Goal: Task Accomplishment & Management: Manage account settings

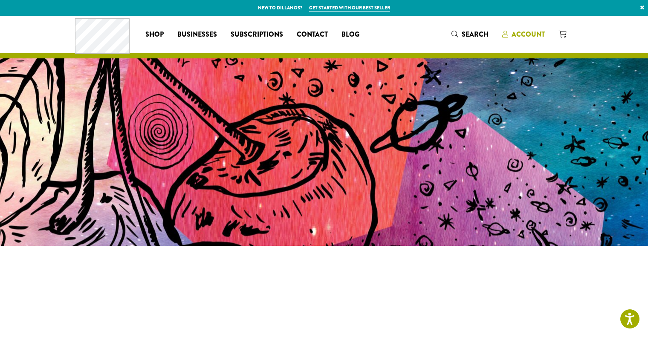
click at [529, 34] on span "Account" at bounding box center [528, 34] width 33 height 10
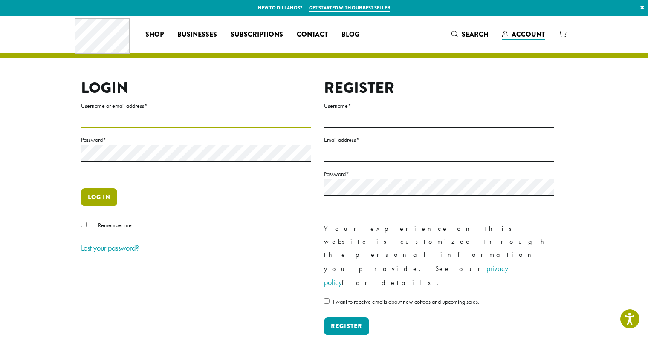
type input "********"
click at [101, 200] on button "Log in" at bounding box center [99, 197] width 36 height 18
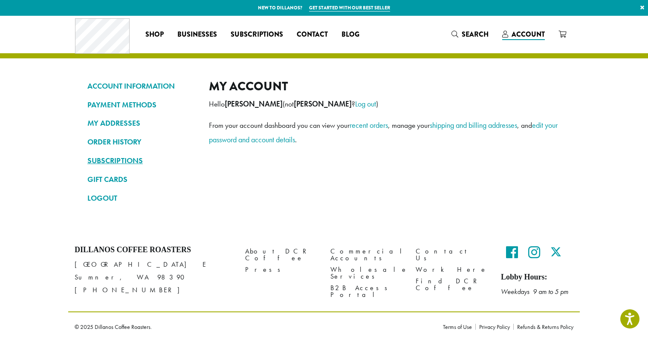
click at [125, 162] on link "SUBSCRIPTIONS" at bounding box center [141, 160] width 109 height 14
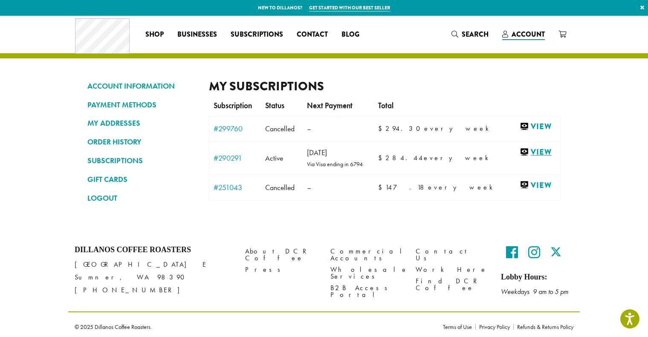
click at [520, 153] on link "View" at bounding box center [538, 152] width 36 height 11
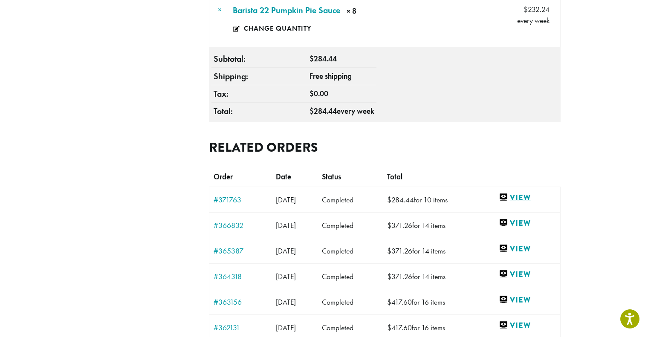
scroll to position [455, 0]
click at [525, 193] on link "View" at bounding box center [527, 198] width 57 height 11
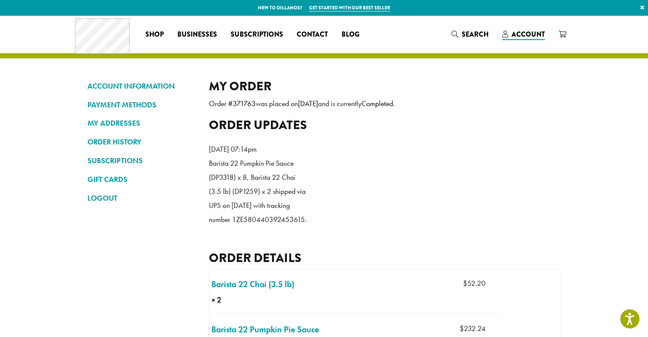
drag, startPoint x: 186, startPoint y: 245, endPoint x: 298, endPoint y: 245, distance: 112.1
click at [298, 227] on p "Barista 22 Pumpkin Pie Sauce (DP3318) x 8, Barista 22 Chai (3.5 lb) (DP1259) x …" at bounding box center [258, 191] width 98 height 70
drag, startPoint x: 291, startPoint y: 246, endPoint x: 209, endPoint y: 248, distance: 81.9
click at [209, 227] on p "Barista 22 Pumpkin Pie Sauce (DP3318) x 8, Barista 22 Chai (3.5 lb) (DP1259) x …" at bounding box center [258, 191] width 98 height 70
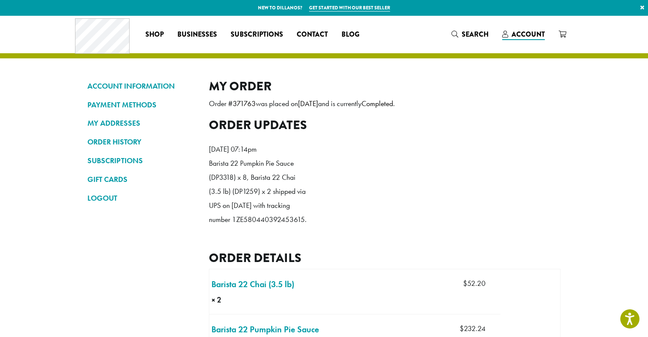
copy p "1ZE580440392453615."
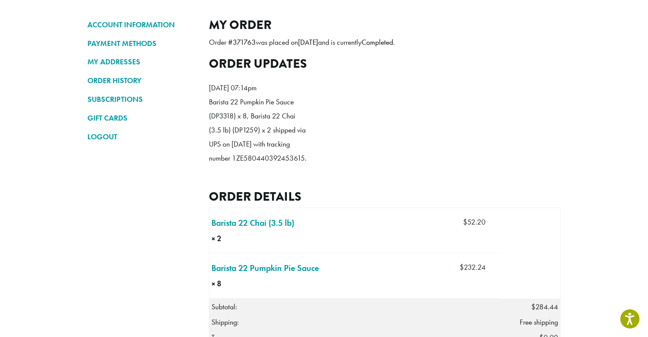
click at [419, 204] on h2 "Order details" at bounding box center [385, 196] width 352 height 15
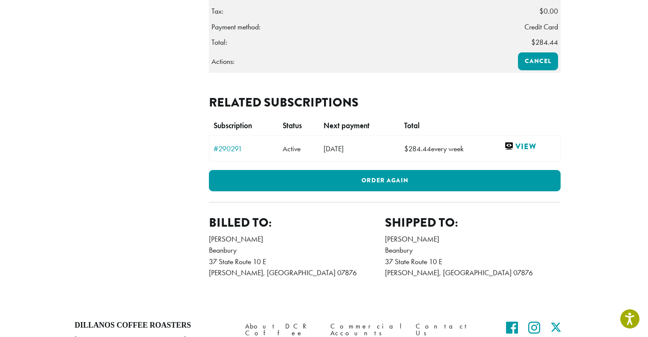
scroll to position [389, 0]
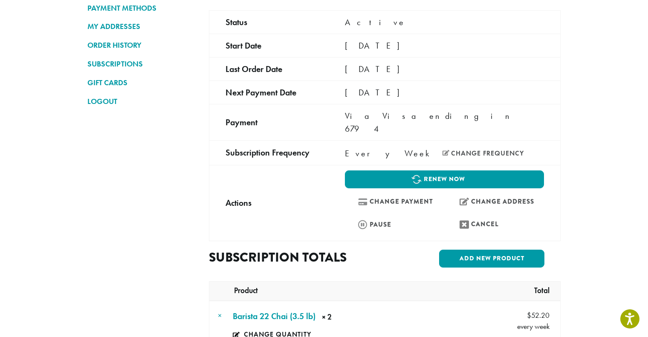
scroll to position [101, 0]
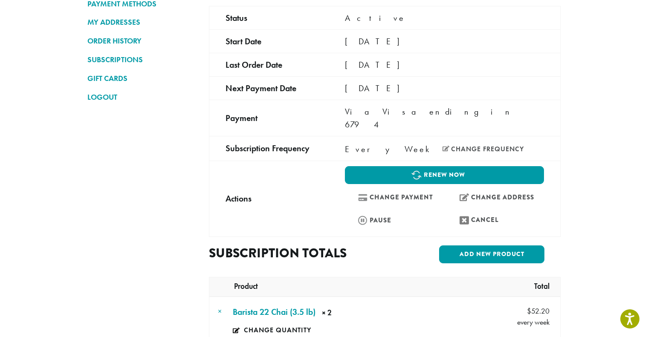
click at [431, 143] on div "Every Week Change frequency" at bounding box center [444, 149] width 199 height 13
click at [415, 143] on div "Every Week Change frequency" at bounding box center [444, 149] width 199 height 13
click at [443, 146] on link "Change frequency" at bounding box center [483, 149] width 81 height 7
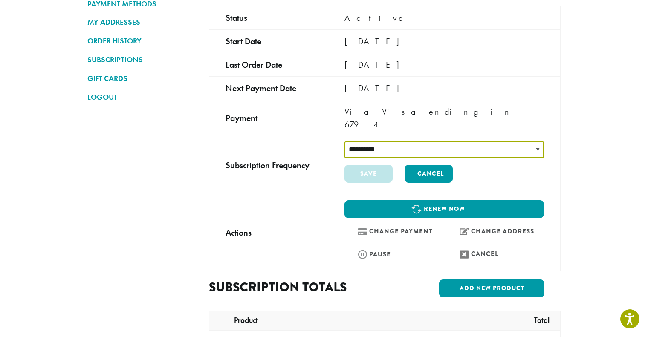
click at [415, 142] on select "**********" at bounding box center [445, 150] width 200 height 17
click at [345, 142] on select "**********" at bounding box center [445, 150] width 200 height 17
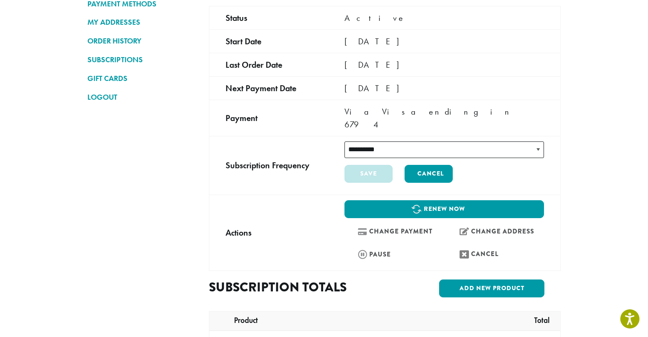
click at [534, 116] on td "Via Visa ending in 6794" at bounding box center [444, 118] width 232 height 36
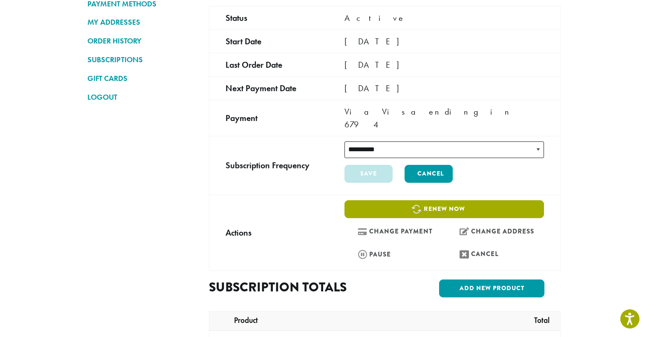
click at [423, 200] on link "Renew now" at bounding box center [445, 209] width 200 height 18
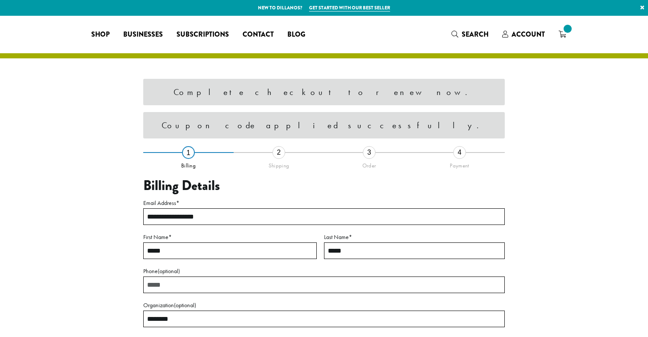
select select "**"
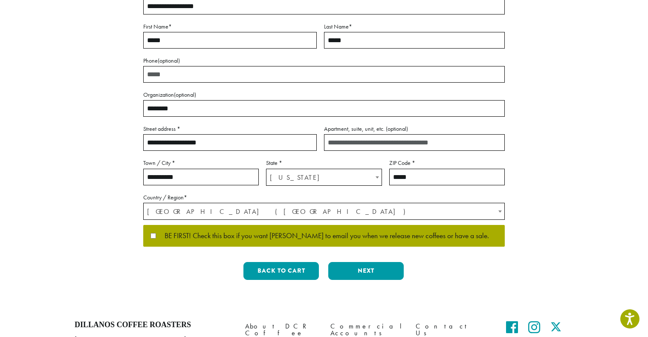
scroll to position [212, 0]
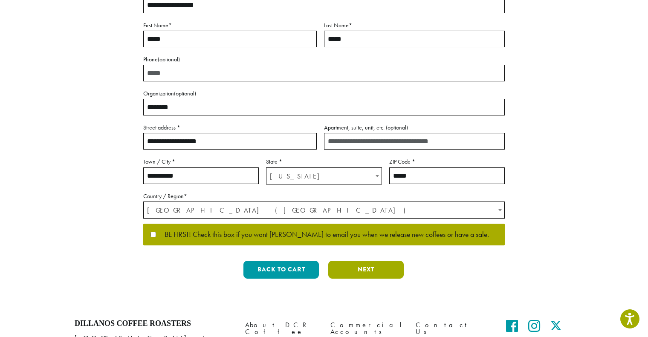
click at [369, 274] on button "Next" at bounding box center [365, 270] width 75 height 18
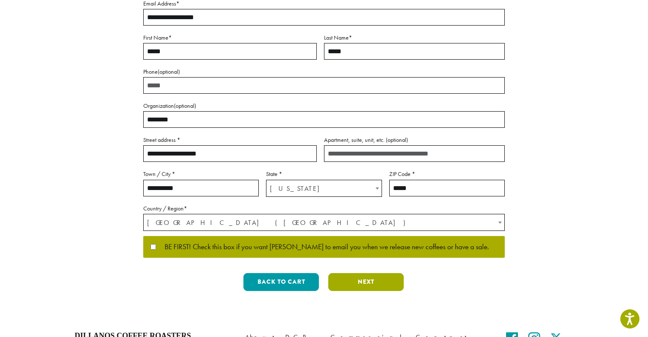
scroll to position [21, 0]
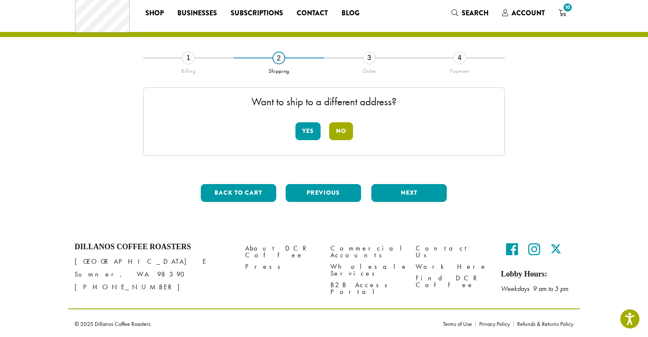
click at [343, 124] on button "No" at bounding box center [341, 131] width 24 height 18
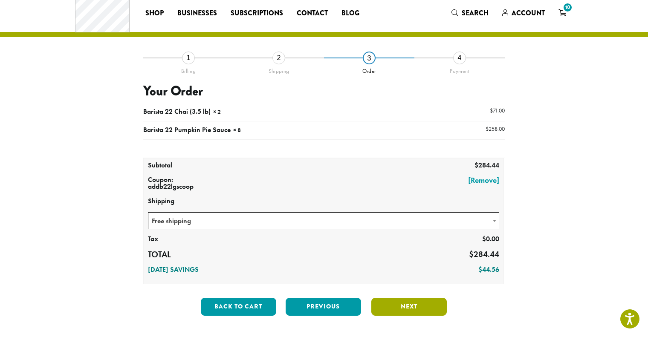
click at [389, 301] on button "Next" at bounding box center [408, 307] width 75 height 18
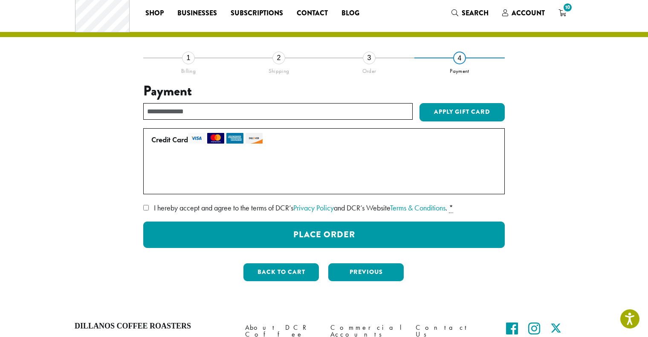
click at [155, 207] on span "I hereby accept and agree to the terms of DCR’s Privacy Policy and DCR’s Websit…" at bounding box center [300, 208] width 293 height 10
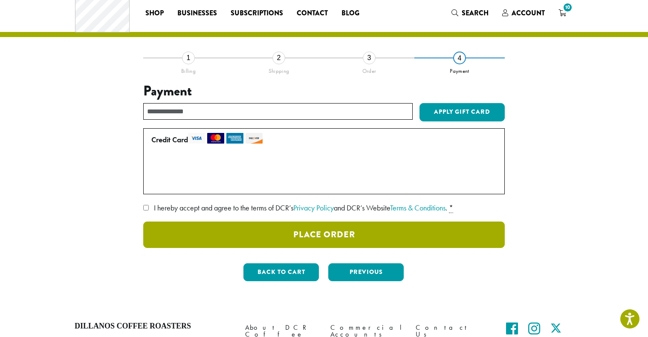
click at [316, 242] on button "Place Order" at bounding box center [324, 235] width 362 height 26
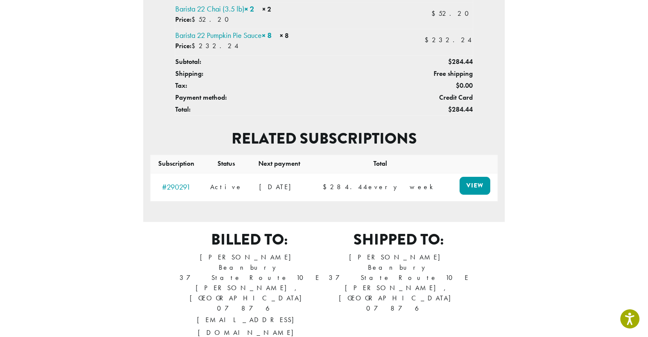
scroll to position [304, 0]
click at [467, 177] on link "View" at bounding box center [475, 186] width 31 height 18
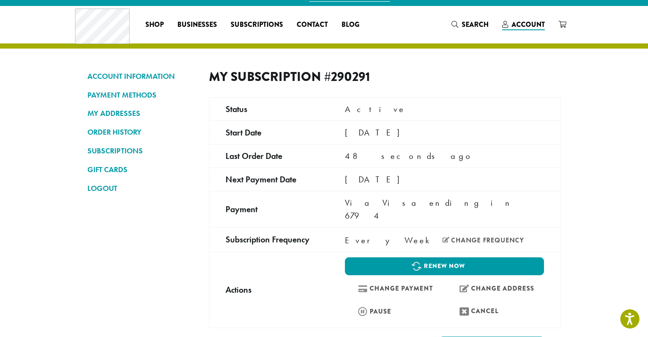
scroll to position [11, 0]
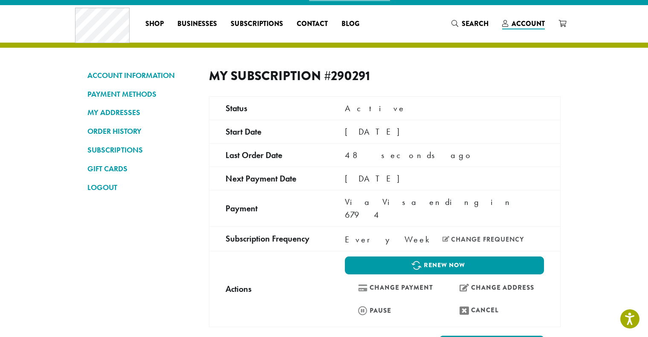
click at [356, 178] on td "[DATE]" at bounding box center [445, 178] width 232 height 23
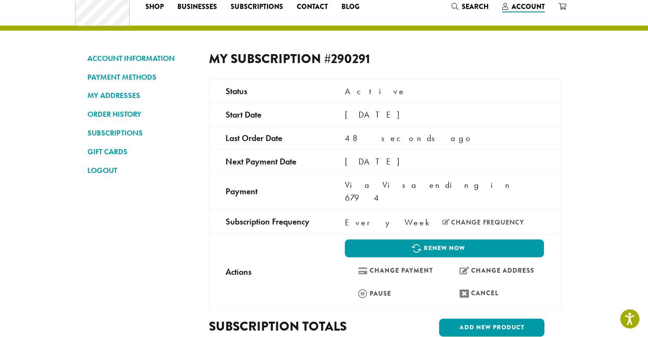
scroll to position [28, 0]
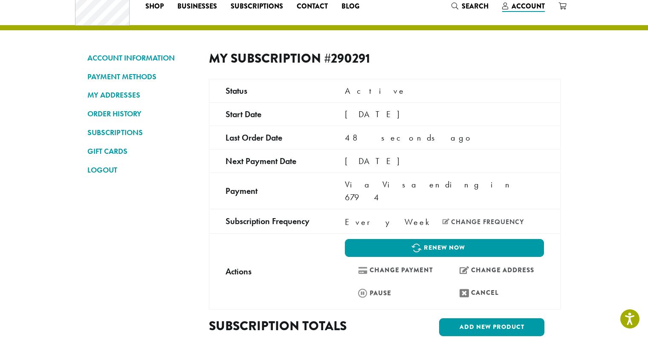
click at [359, 187] on span "Via Visa ending in 6794" at bounding box center [430, 191] width 170 height 24
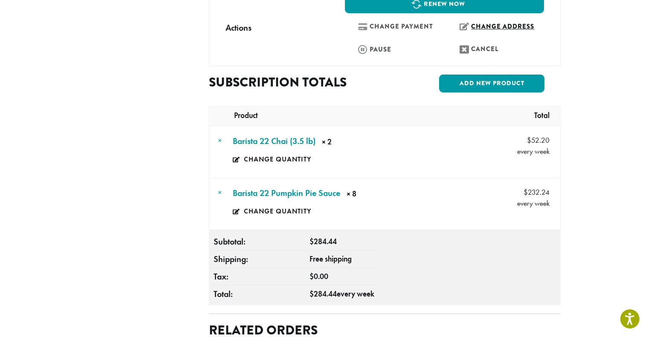
scroll to position [273, 0]
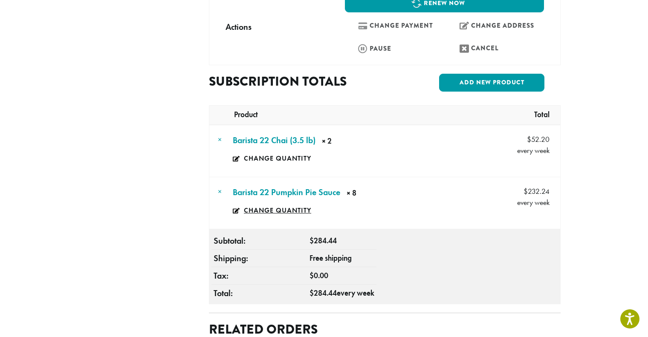
click at [281, 201] on link "Change quantity" at bounding box center [283, 211] width 101 height 20
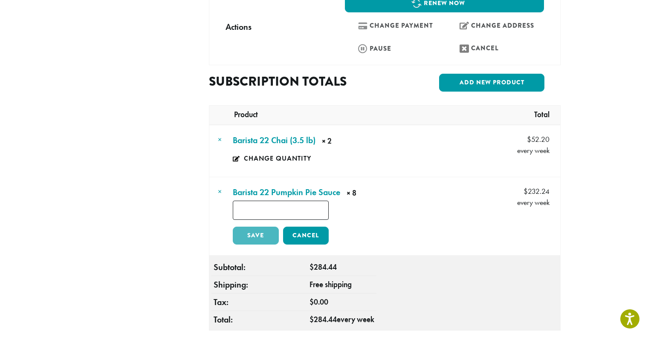
click at [324, 201] on input "*" at bounding box center [281, 210] width 96 height 19
type input "**"
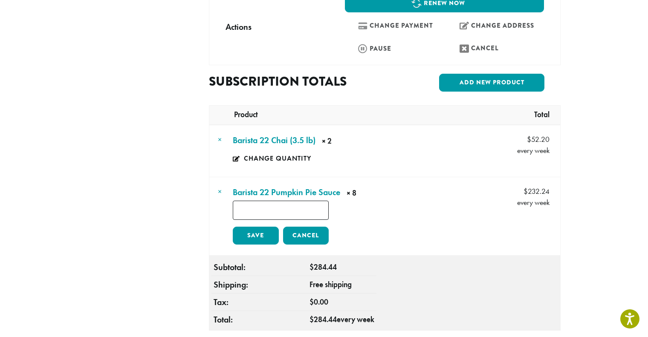
click at [324, 201] on input "**" at bounding box center [281, 210] width 96 height 19
click at [249, 227] on link "Save" at bounding box center [256, 236] width 46 height 18
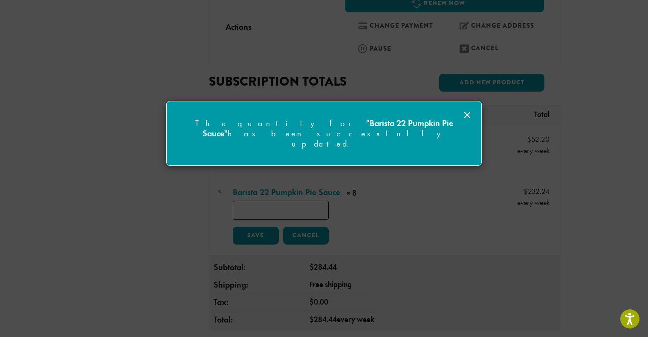
click at [469, 222] on div at bounding box center [324, 168] width 648 height 337
click at [471, 115] on icon at bounding box center [467, 115] width 10 height 10
